Goal: Transaction & Acquisition: Purchase product/service

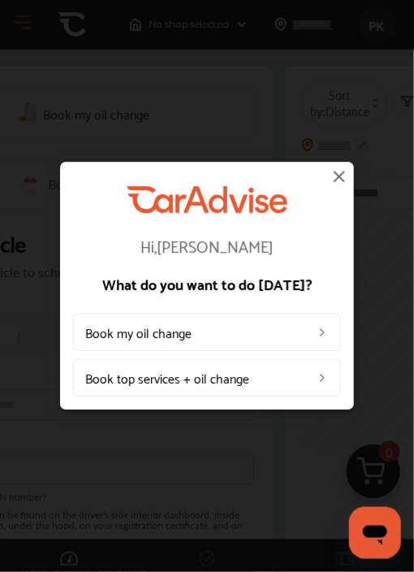
scroll to position [81, 0]
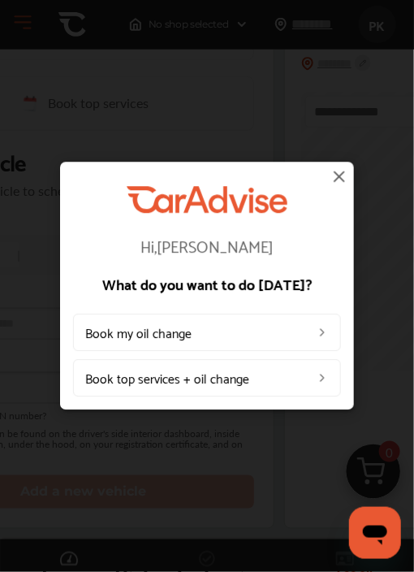
click at [299, 379] on link "Book top services + oil change" at bounding box center [207, 378] width 268 height 37
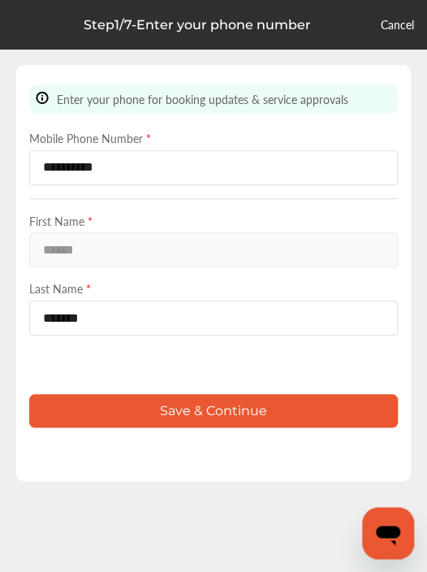
click at [231, 402] on button "Save & Continue" at bounding box center [213, 410] width 369 height 33
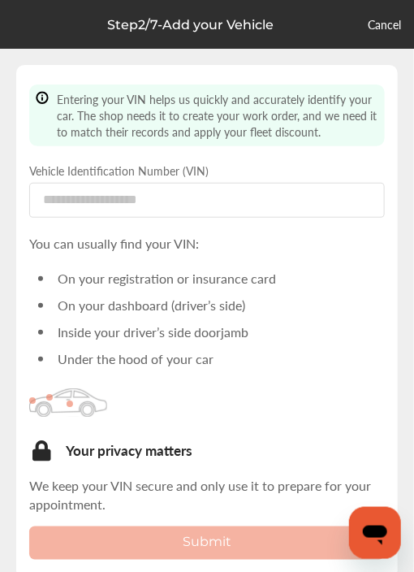
click at [397, 25] on link "Cancel" at bounding box center [384, 24] width 33 height 16
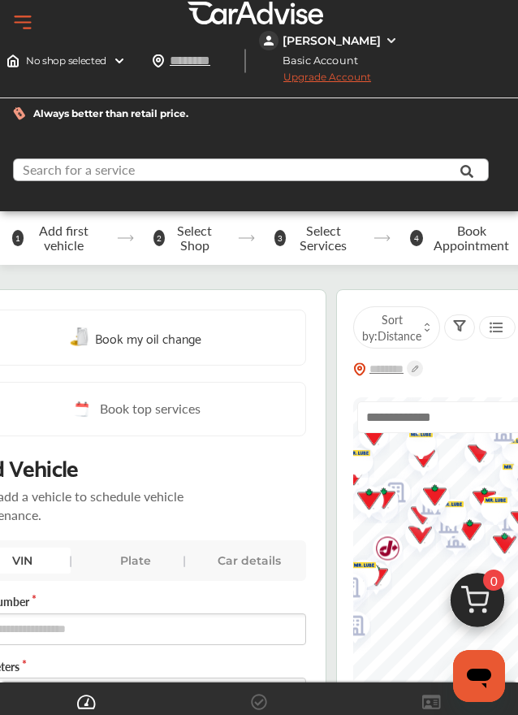
click at [227, 181] on input "text" at bounding box center [236, 171] width 443 height 25
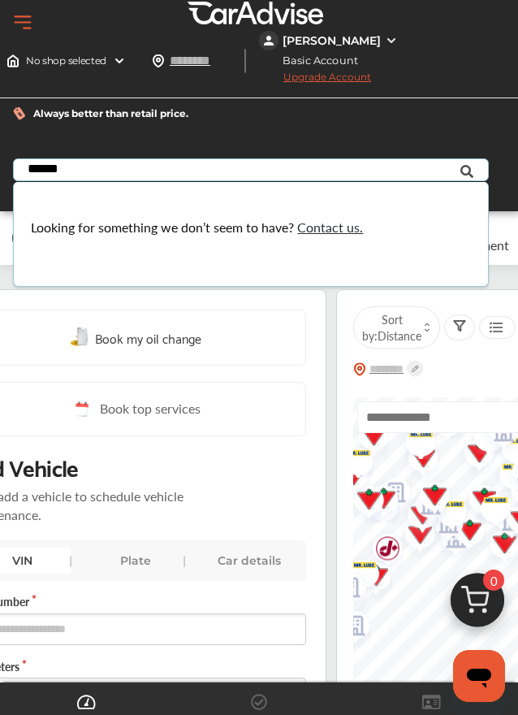
click at [45, 176] on input "******" at bounding box center [236, 171] width 443 height 25
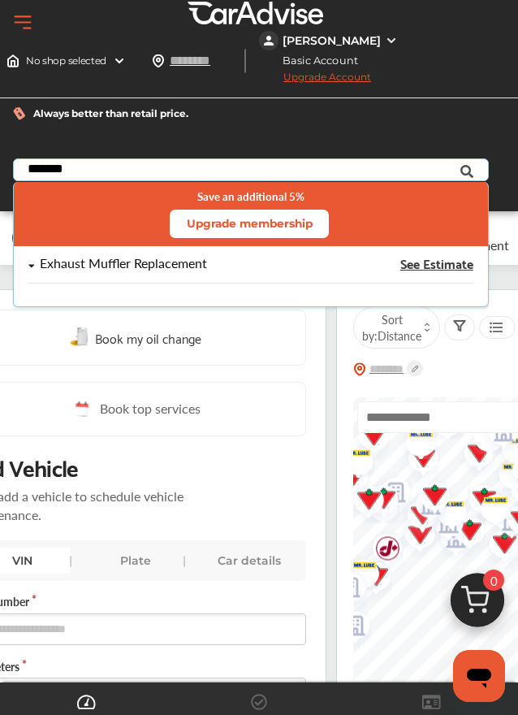
type input "*******"
click at [405, 270] on span "See Estimate" at bounding box center [436, 263] width 73 height 13
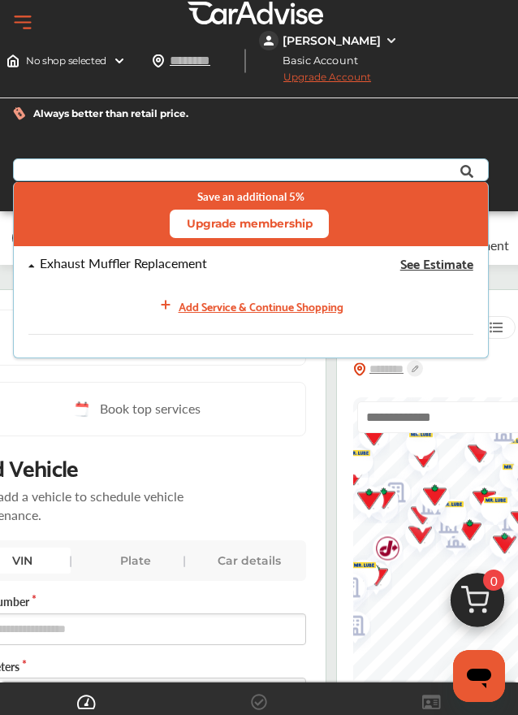
click at [163, 270] on div "Exhaust Muffler Replacement" at bounding box center [123, 264] width 167 height 14
click at [223, 315] on div "Add Service & Continue Shopping" at bounding box center [261, 305] width 165 height 19
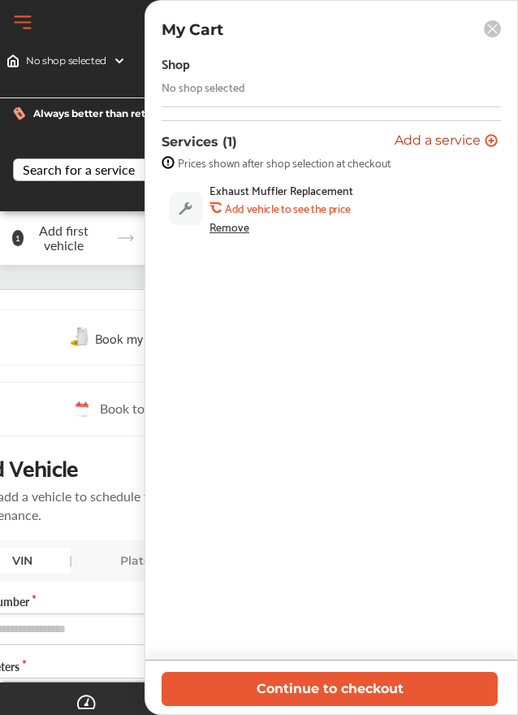
click at [253, 207] on b "Add vehicle to see the price" at bounding box center [288, 207] width 126 height 13
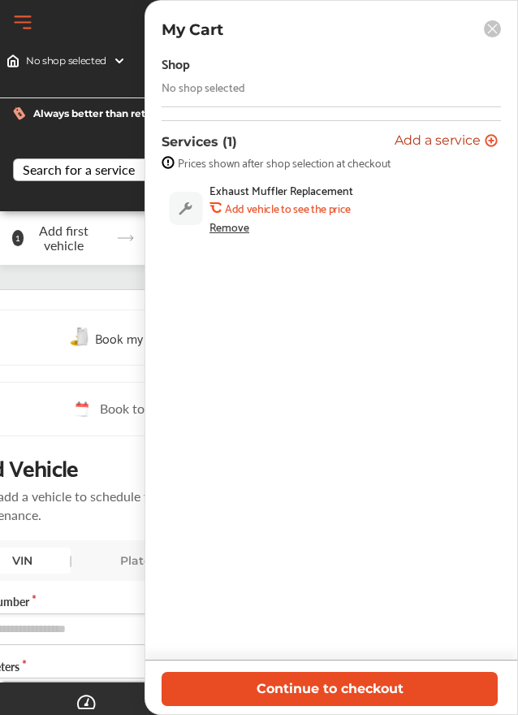
click at [323, 571] on button "Continue to checkout" at bounding box center [330, 687] width 336 height 33
